Goal: Information Seeking & Learning: Learn about a topic

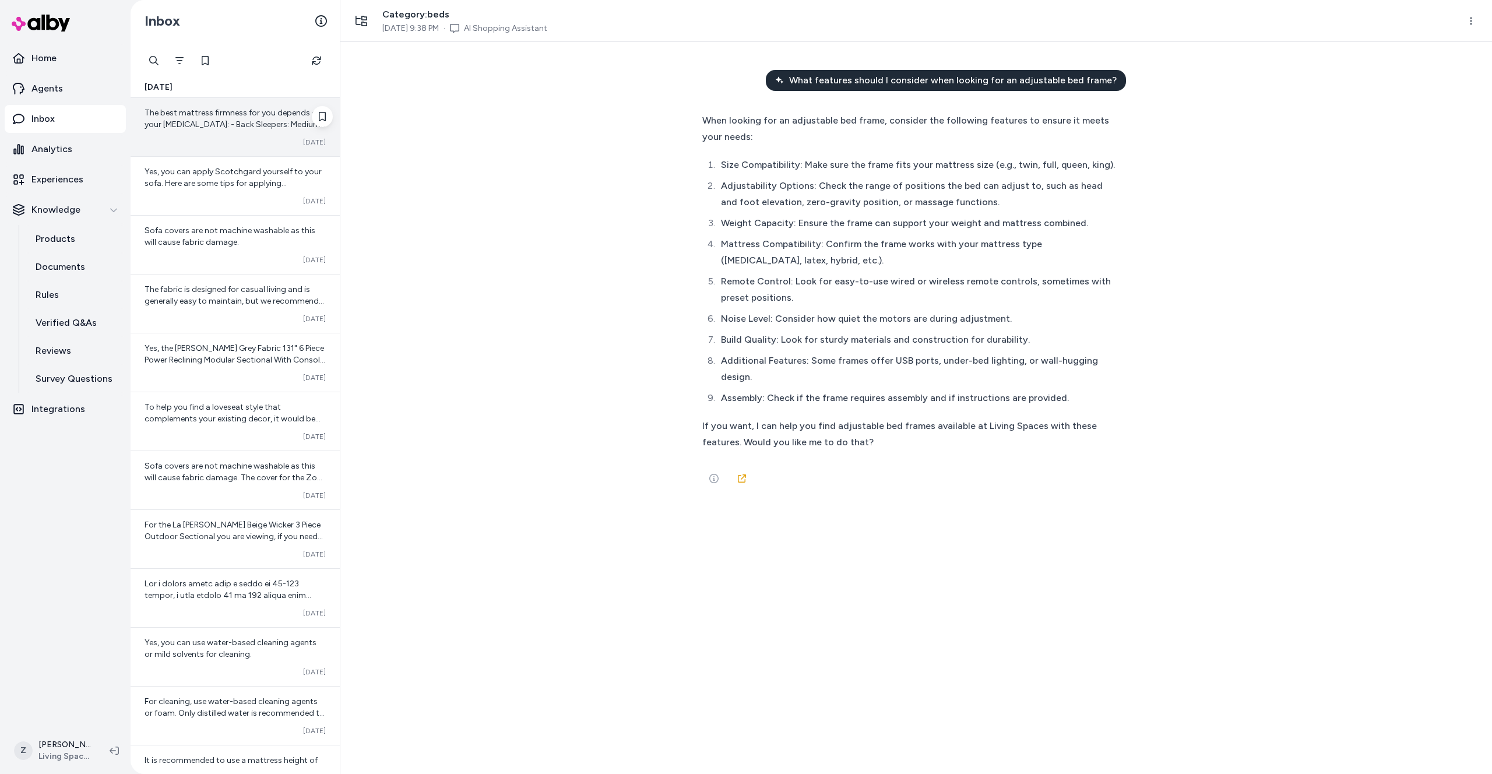
click at [207, 134] on div "The best mattress firmness for you depends on your [MEDICAL_DATA]: - Back Sleep…" at bounding box center [235, 127] width 209 height 58
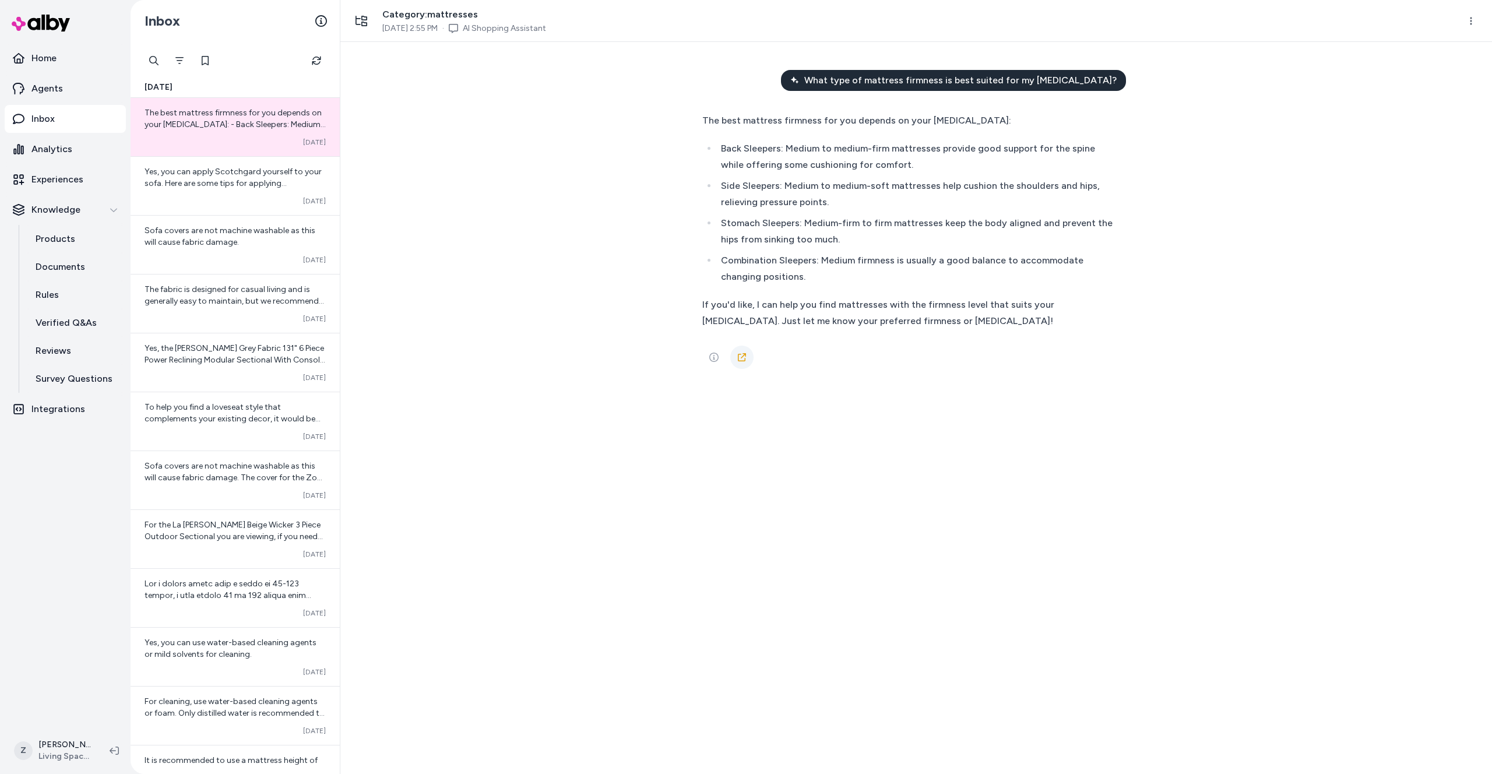
click at [745, 359] on icon at bounding box center [741, 357] width 9 height 9
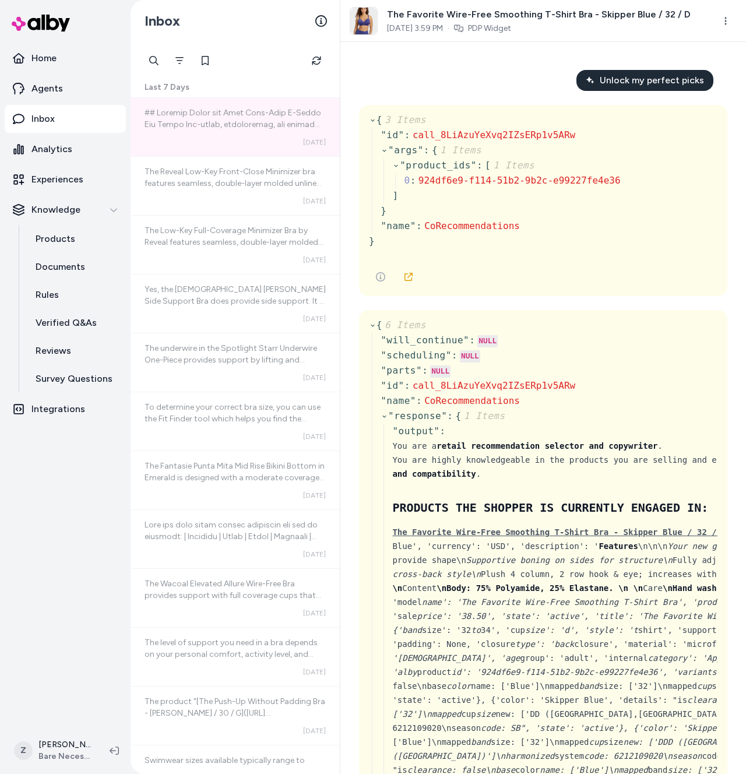
scroll to position [100600, 0]
